Goal: Information Seeking & Learning: Learn about a topic

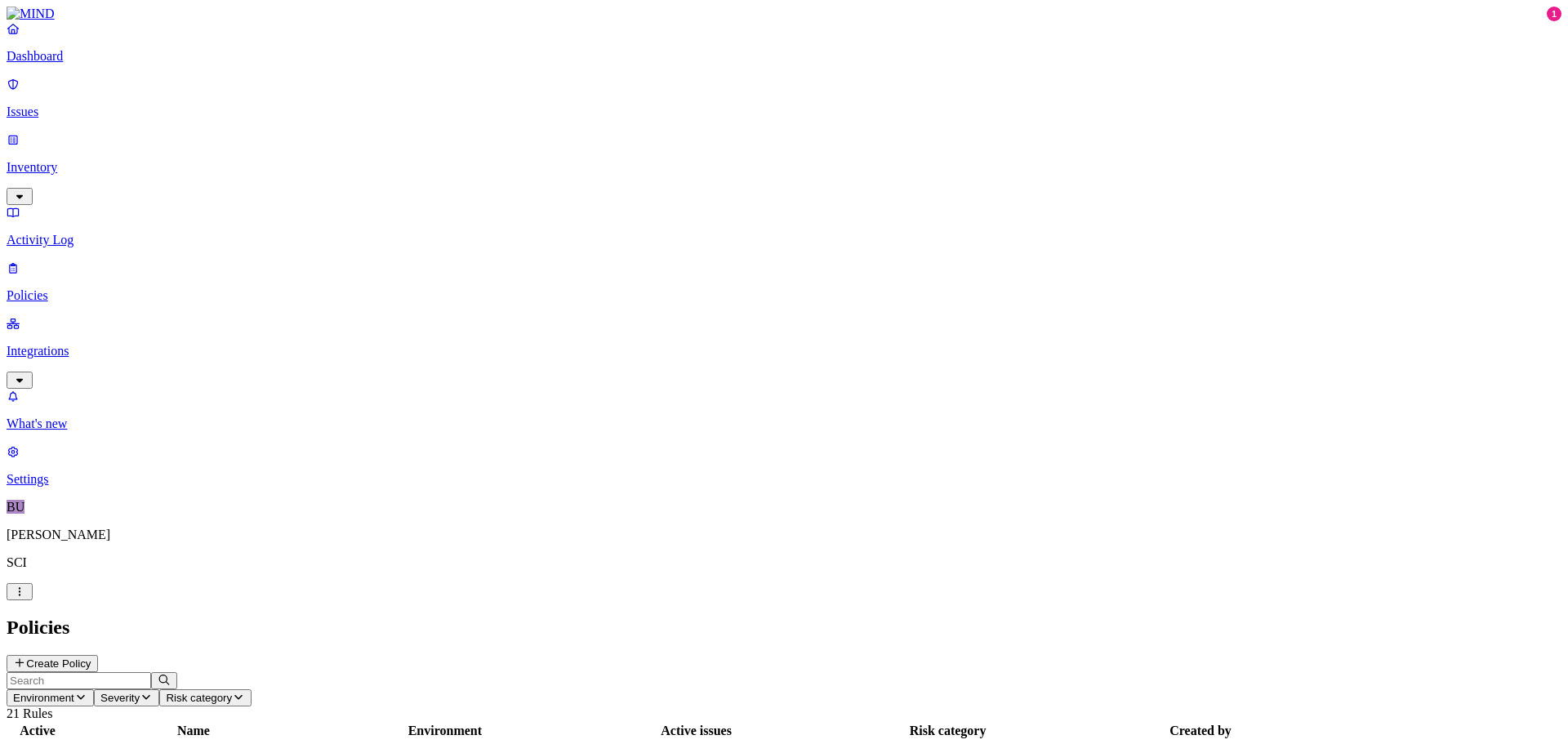
scroll to position [70, 0]
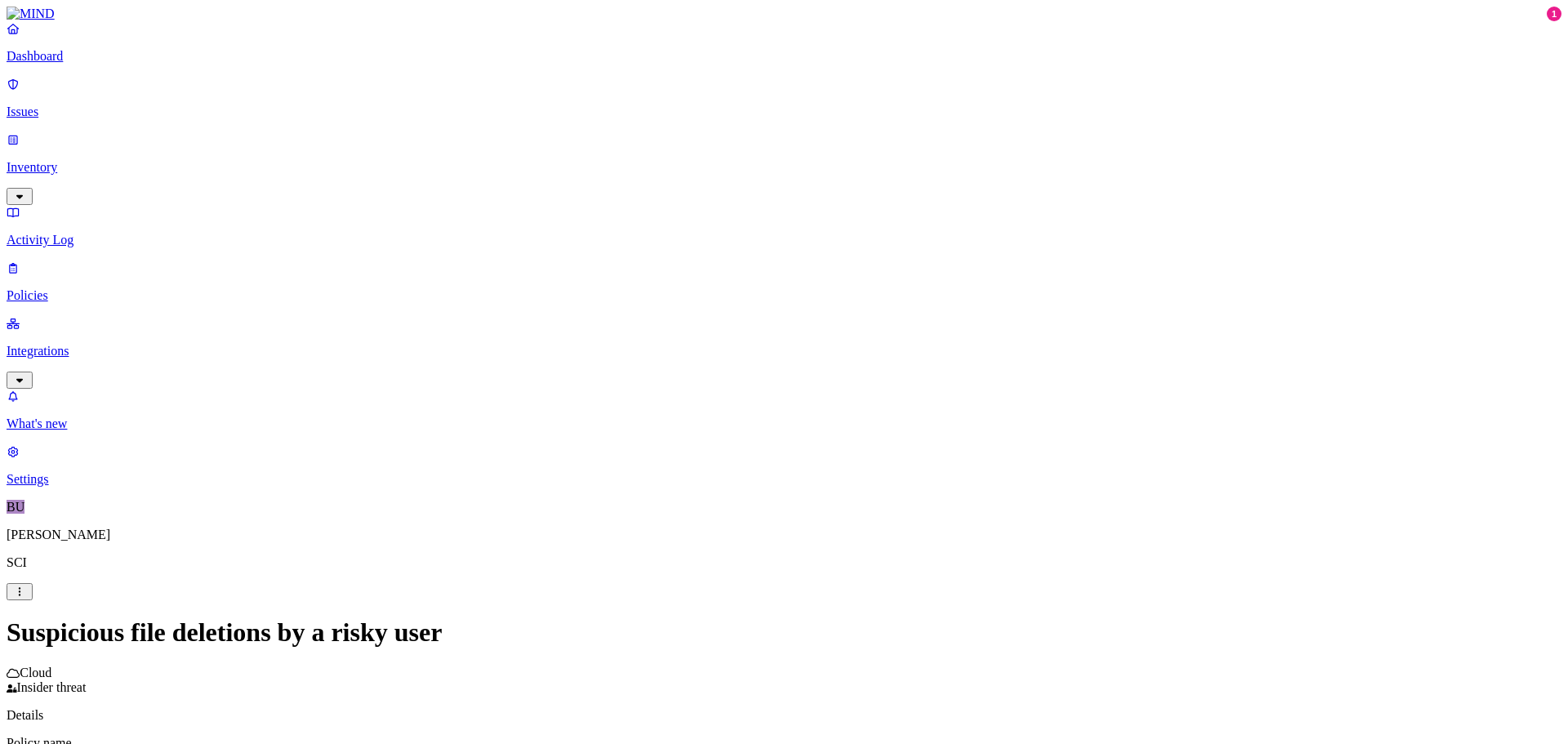
scroll to position [112, 0]
click at [661, 598] on html "Dashboard Issues Inventory Activity Log Policies Integrations What's new 1 Sett…" at bounding box center [784, 524] width 1568 height 1048
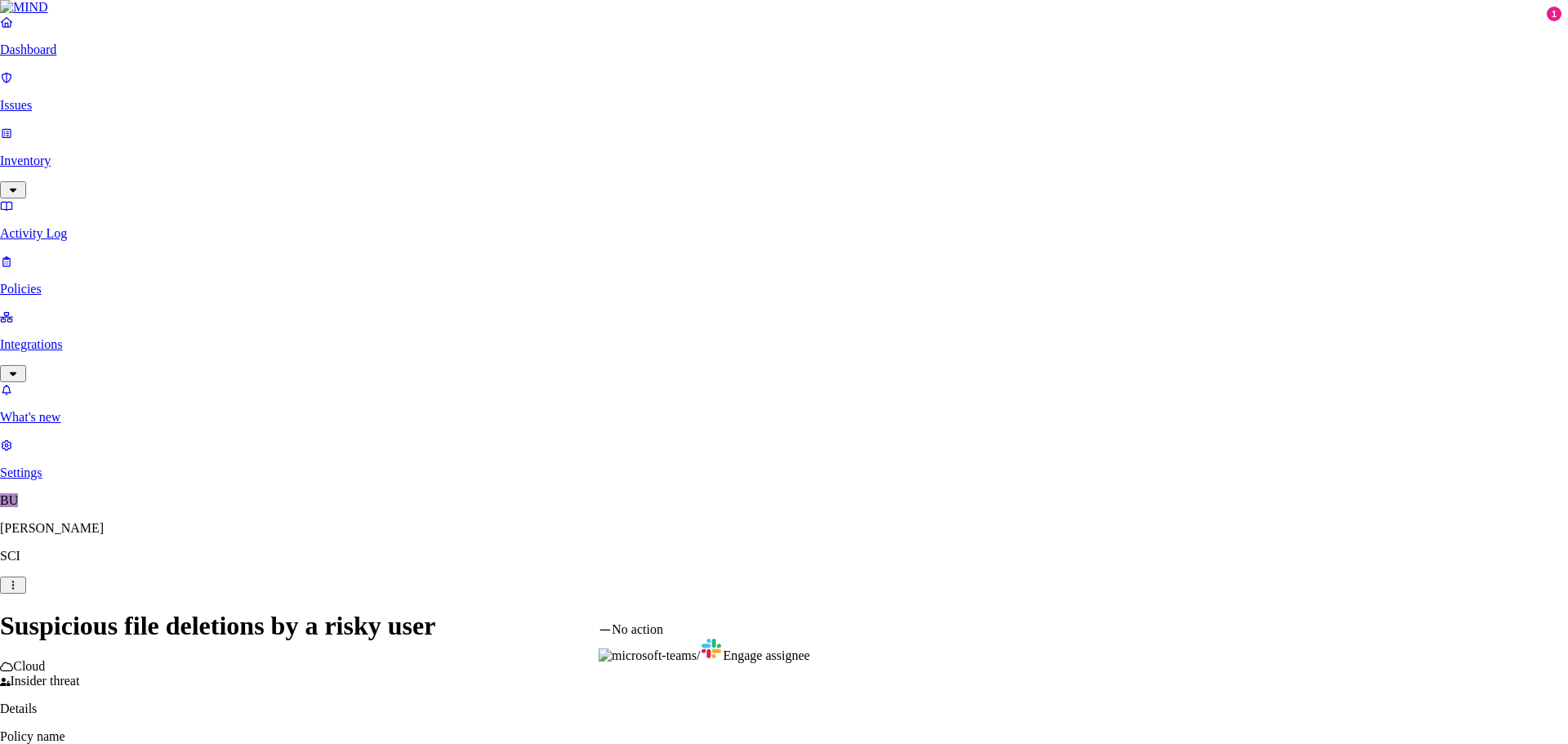
click at [568, 513] on html "Dashboard Issues Inventory Activity Log Policies Integrations What's new 1 Sett…" at bounding box center [784, 521] width 1568 height 1042
click at [692, 453] on html "Dashboard Issues Inventory Activity Log Policies Integrations What's new 1 Sett…" at bounding box center [784, 521] width 1568 height 1042
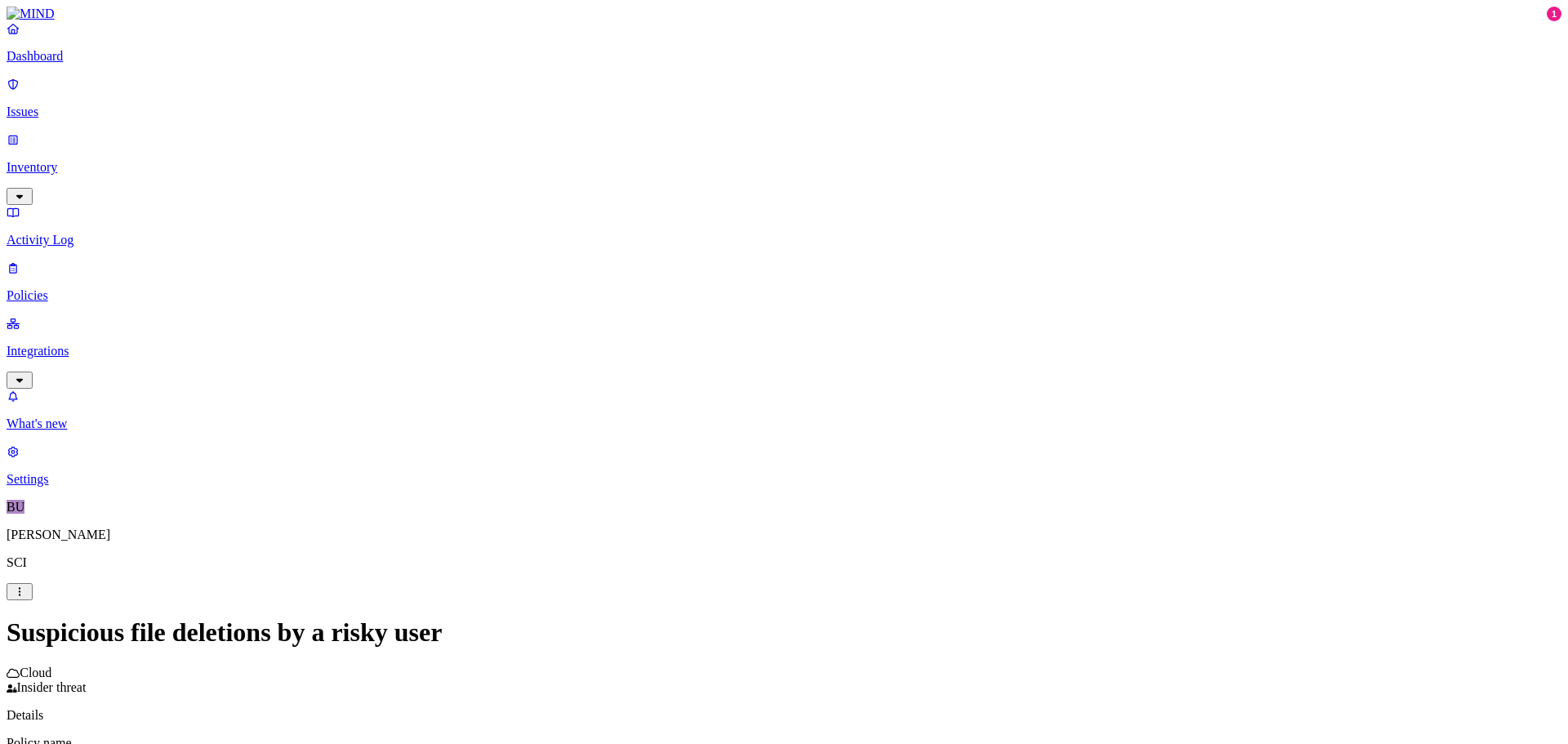
click at [692, 453] on html "Dashboard Issues Inventory Activity Log Policies Integrations What's new 1 Sett…" at bounding box center [784, 524] width 1568 height 1048
click at [68, 289] on p "Policies" at bounding box center [784, 296] width 1555 height 15
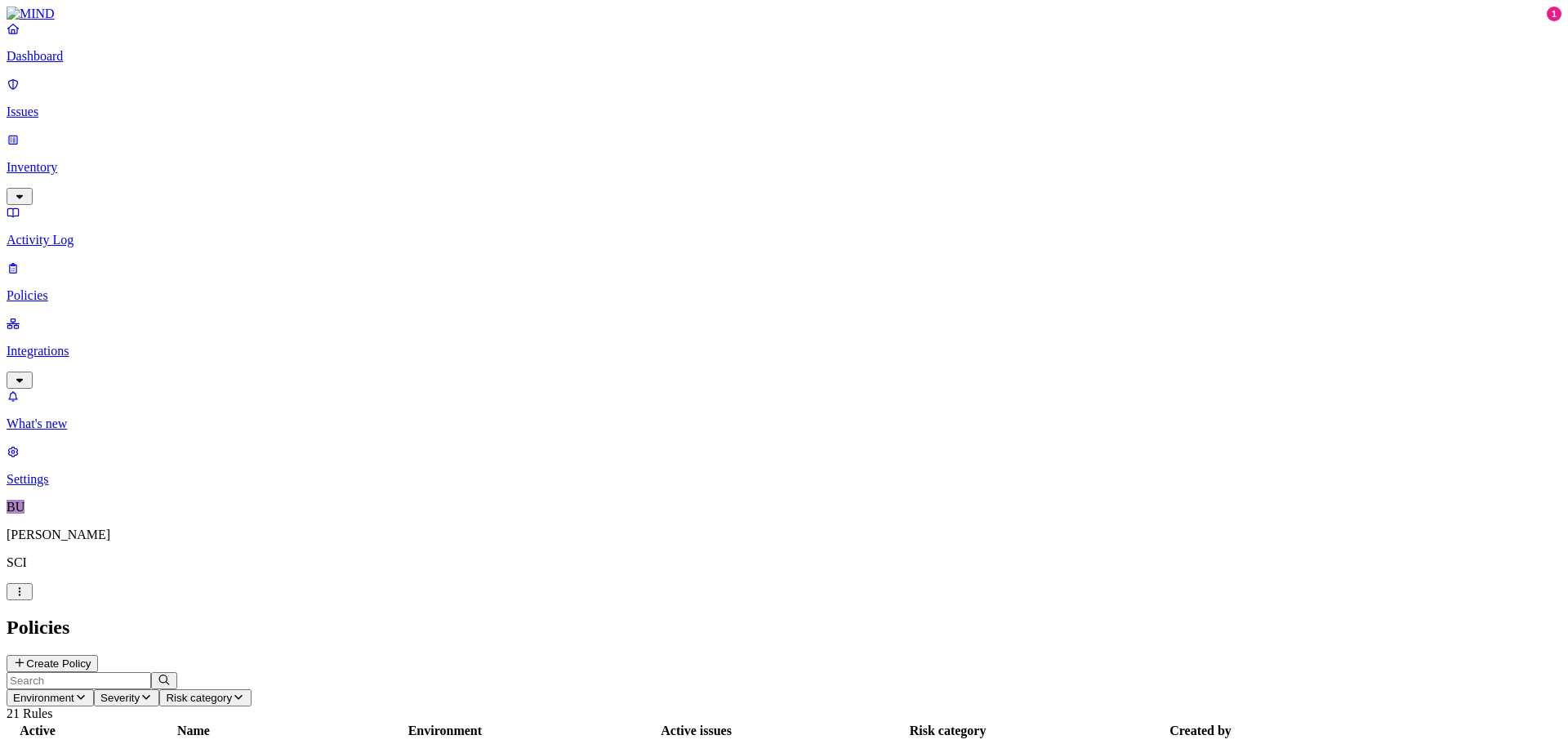
click at [63, 160] on p "Inventory" at bounding box center [784, 168] width 1555 height 15
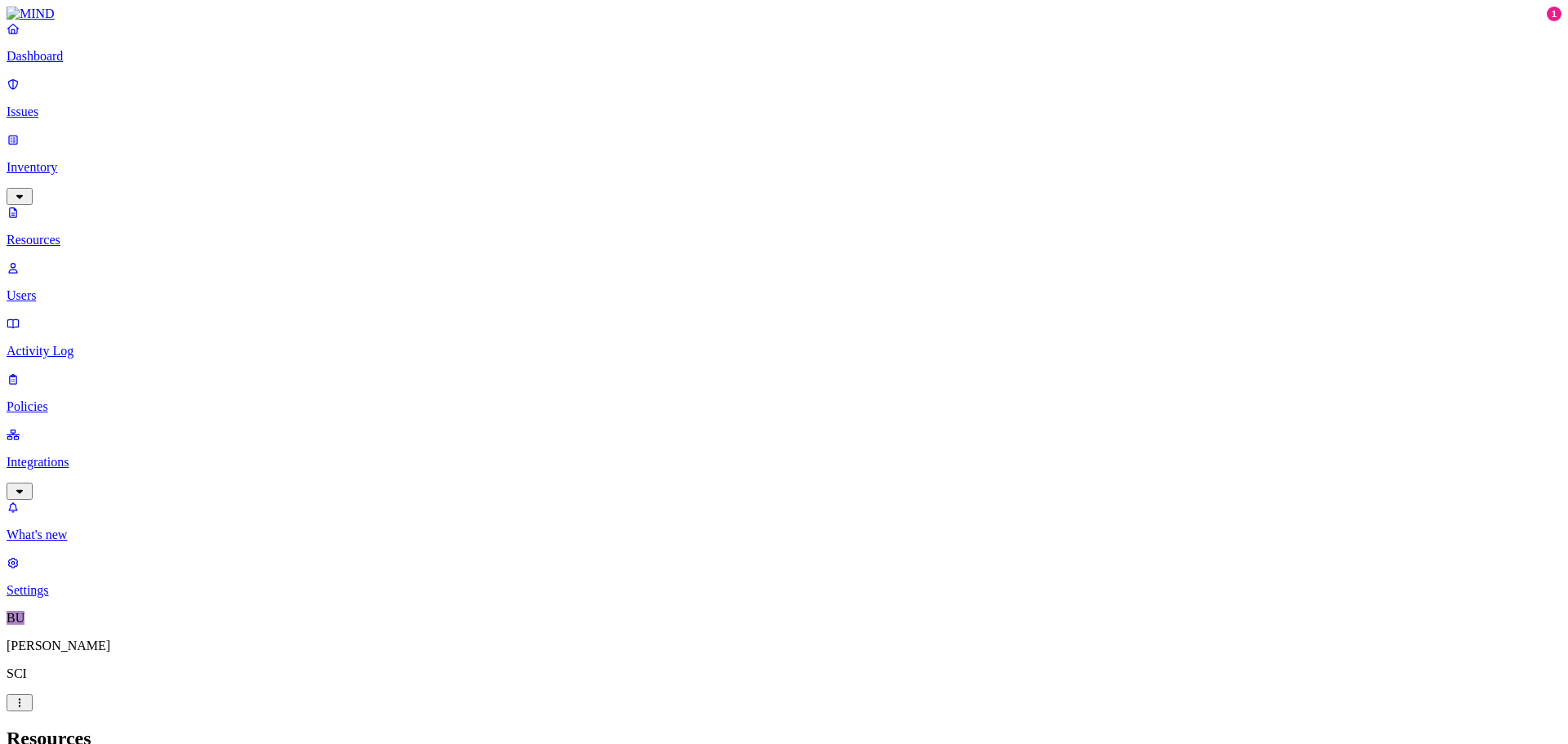
click at [64, 21] on link at bounding box center [784, 14] width 1555 height 15
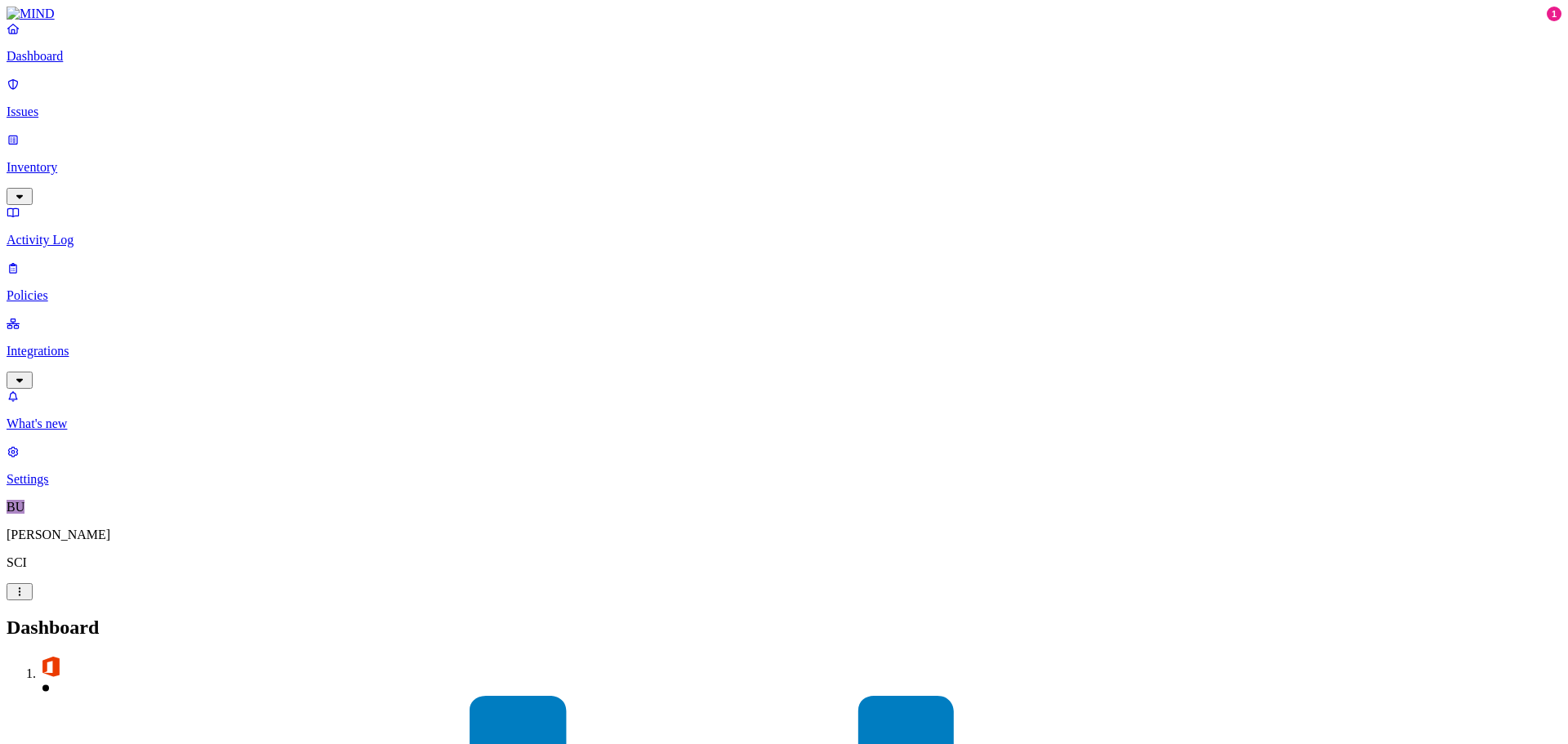
scroll to position [145, 0]
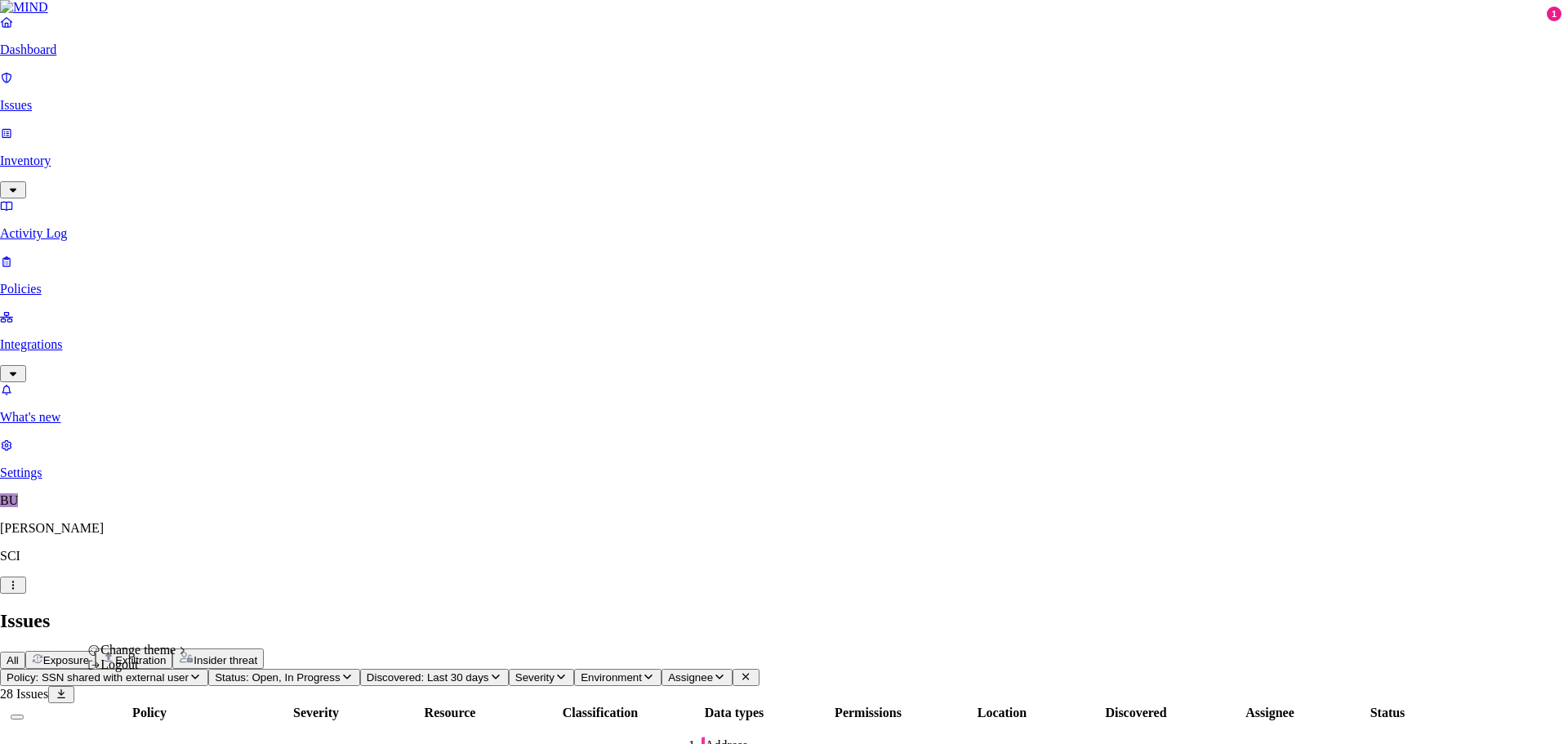
click at [153, 672] on div "Logout" at bounding box center [138, 665] width 101 height 15
